Goal: Task Accomplishment & Management: Manage account settings

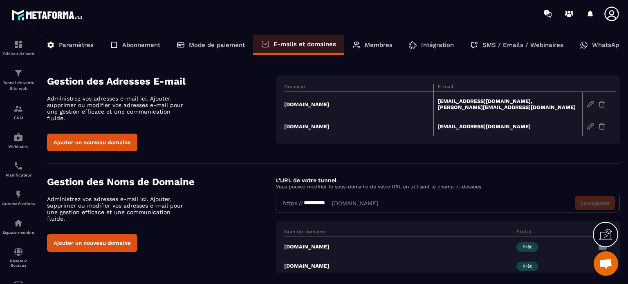
click at [613, 13] on icon at bounding box center [611, 14] width 16 height 16
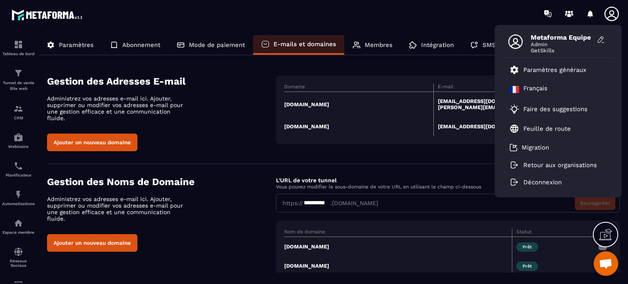
click at [476, 26] on div "Metaforma Equipe Admin GetSkills Paramètres généraux Français Faire des suggest…" at bounding box center [362, 13] width 532 height 27
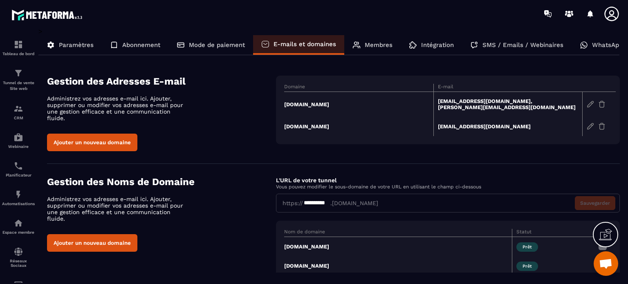
click at [599, 45] on p "WhatsApp" at bounding box center [607, 44] width 31 height 7
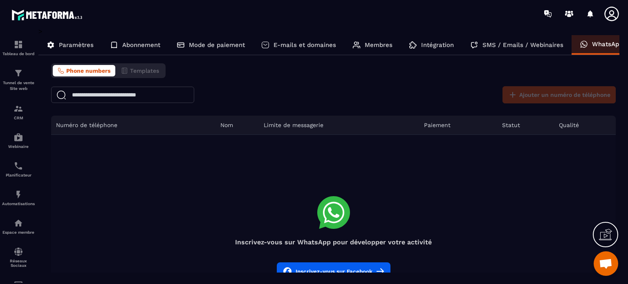
click at [617, 6] on icon at bounding box center [611, 14] width 16 height 16
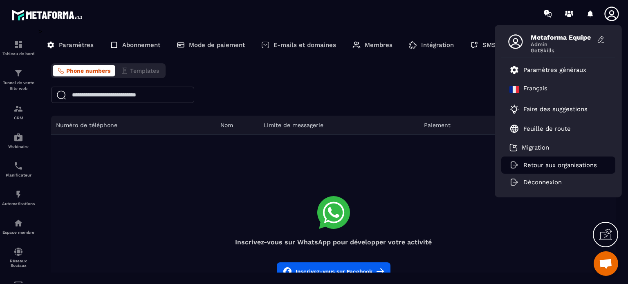
click at [548, 170] on li "Retour aux organisations" at bounding box center [558, 165] width 114 height 17
click at [548, 167] on p "Retour aux organisations" at bounding box center [560, 164] width 74 height 7
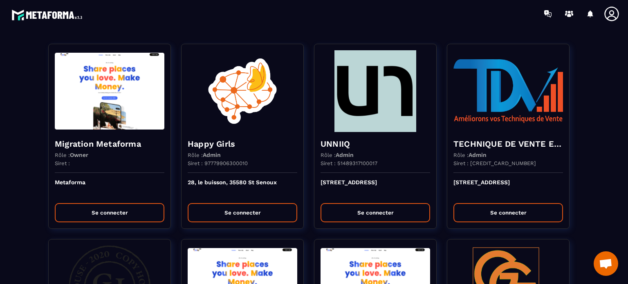
click at [392, 13] on div at bounding box center [362, 13] width 532 height 27
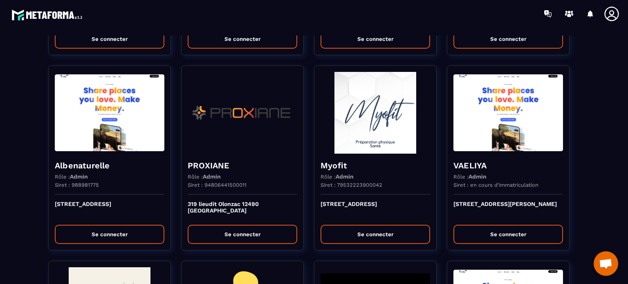
scroll to position [2125, 0]
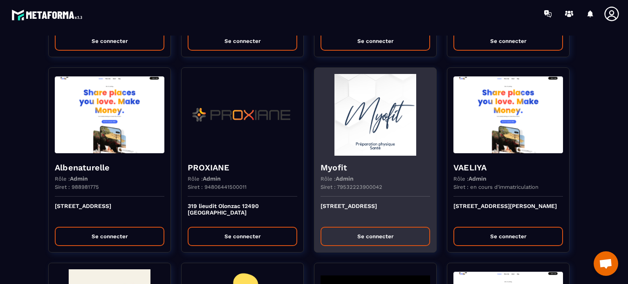
click at [357, 84] on img at bounding box center [375, 115] width 110 height 82
